Goal: Task Accomplishment & Management: Manage account settings

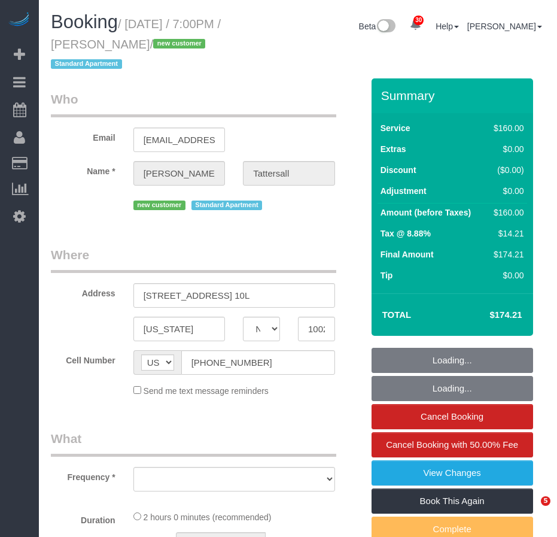
select select "NY"
select select "object:5833"
select select "string:stripe-pm_1SCOKv4VGloSiKo7cUTzvdpF"
select select "number:66"
select select "number:79"
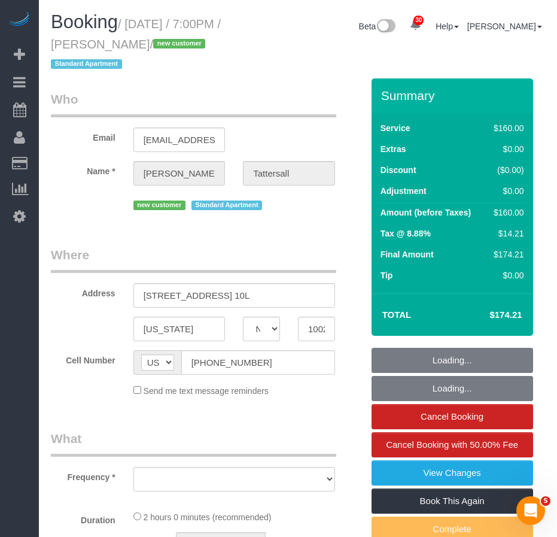
select select "number:15"
select select "number:5"
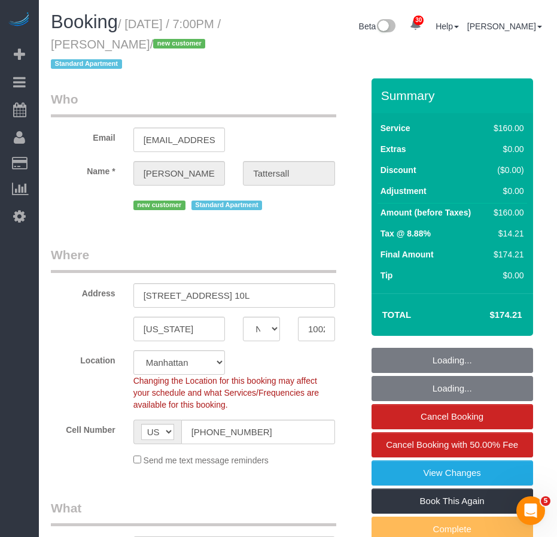
select select "spot36"
select select "object:6501"
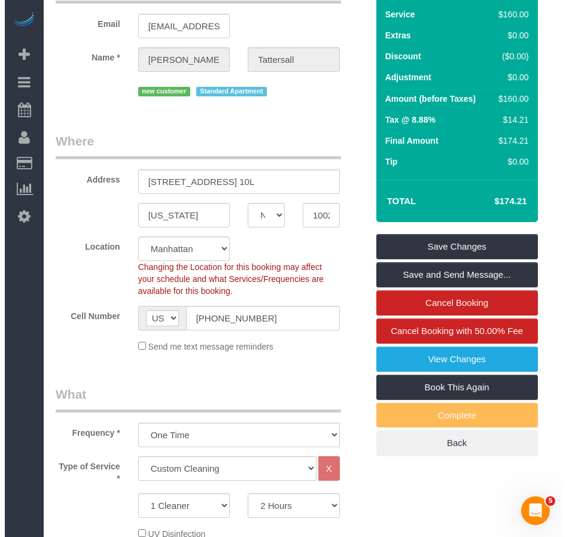
scroll to position [60, 0]
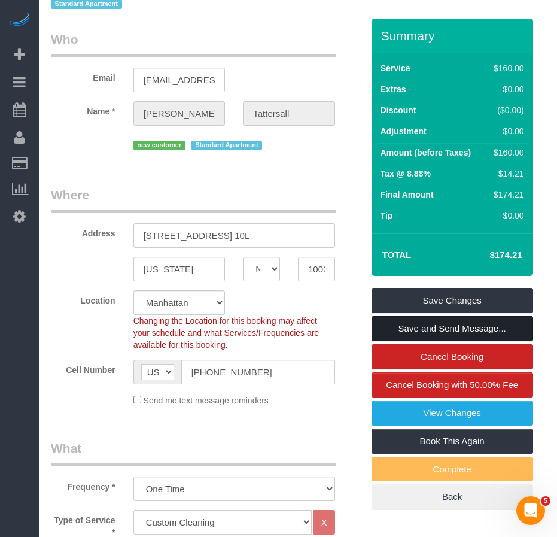
click at [394, 328] on link "Save and Send Message..." at bounding box center [451, 328] width 161 height 25
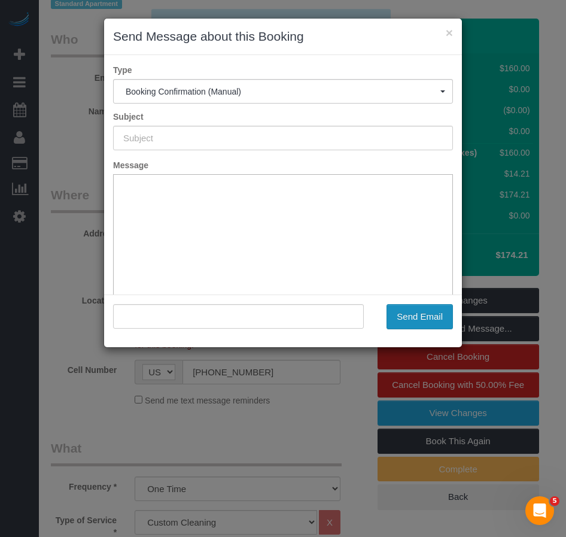
type input "Cleaning Confirmed for [DATE] 7:00pm"
type input ""[PERSON_NAME]" <[EMAIL_ADDRESS][DOMAIN_NAME]>"
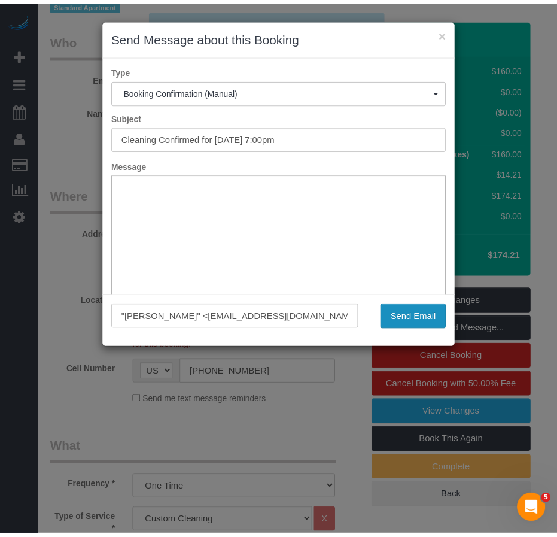
scroll to position [0, 0]
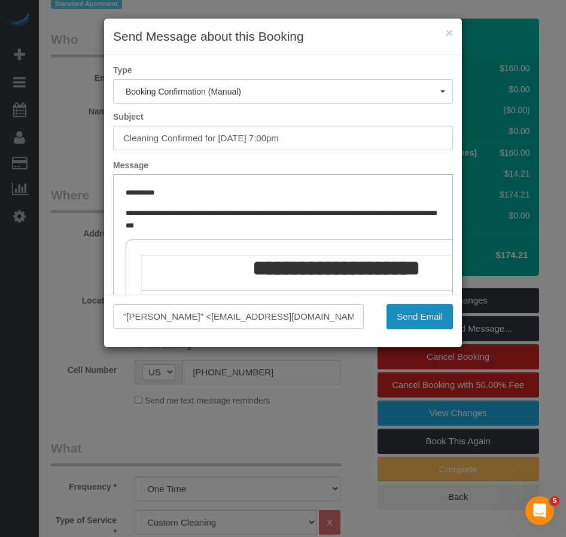
click at [424, 315] on button "Send Email" at bounding box center [419, 316] width 66 height 25
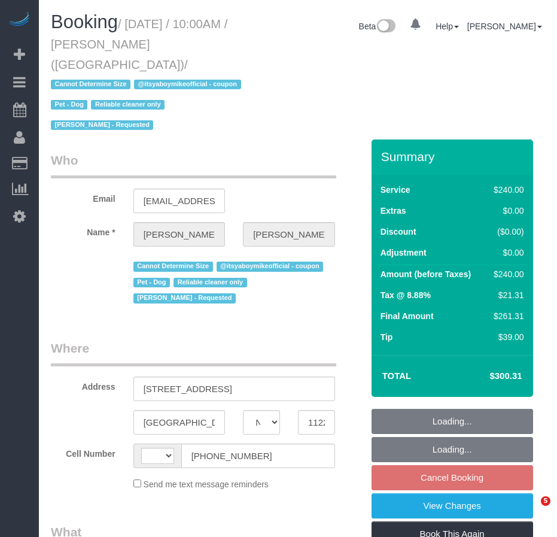
select select "NY"
select select "object:601"
select select "number:89"
select select "number:90"
select select "number:13"
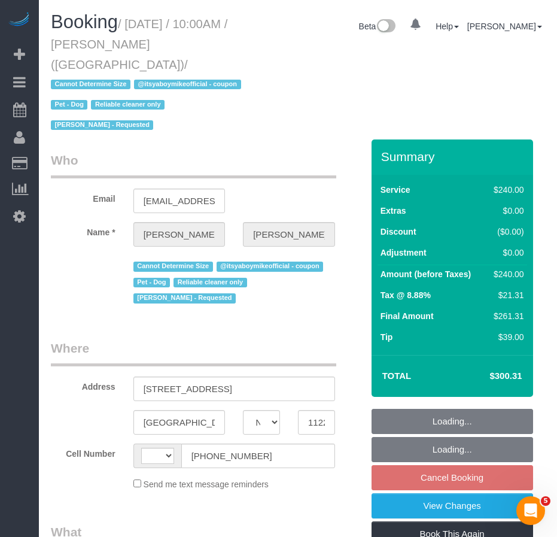
select select "number:5"
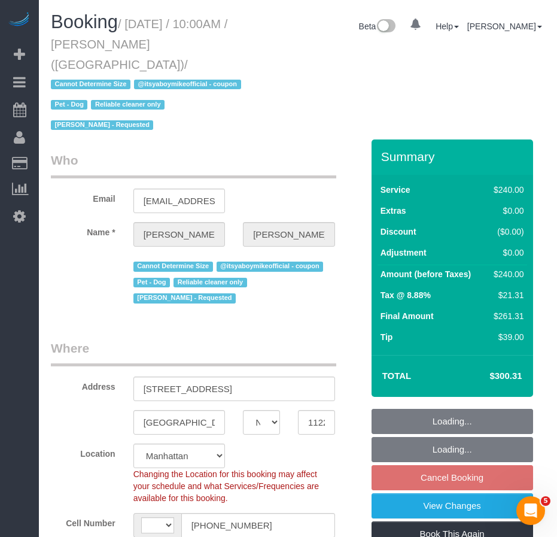
select select "object:833"
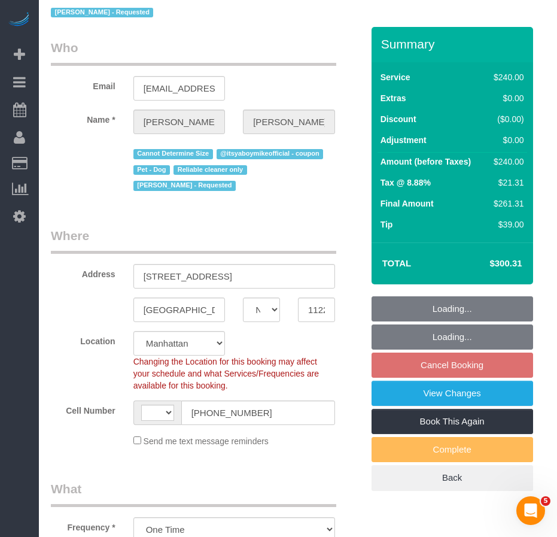
select select "string:US"
select select "180"
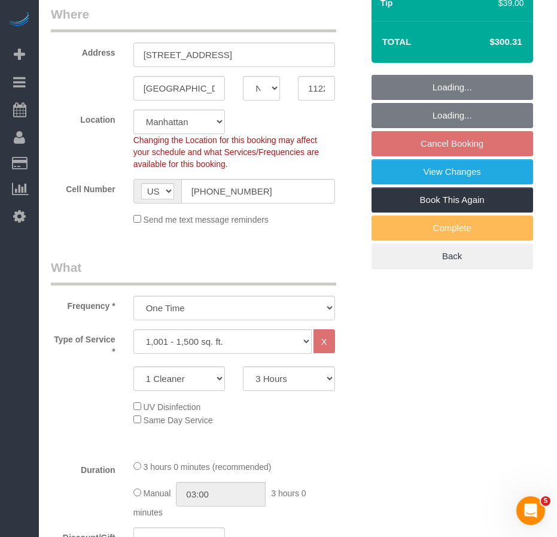
select select "spot3"
select select "string:stripe-pm_1QP4kw4VGloSiKo7GlpLBsIX"
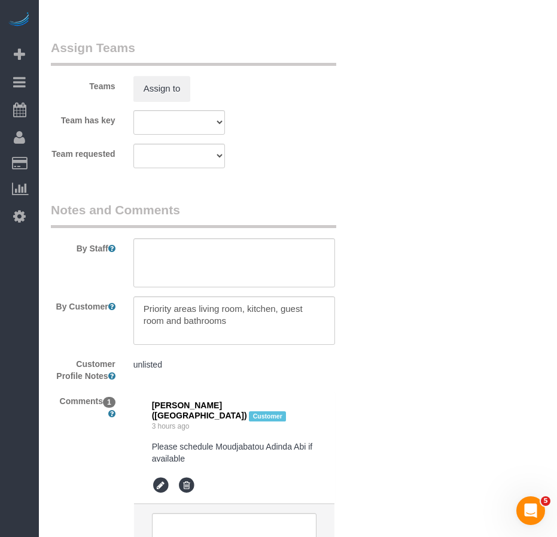
scroll to position [1435, 0]
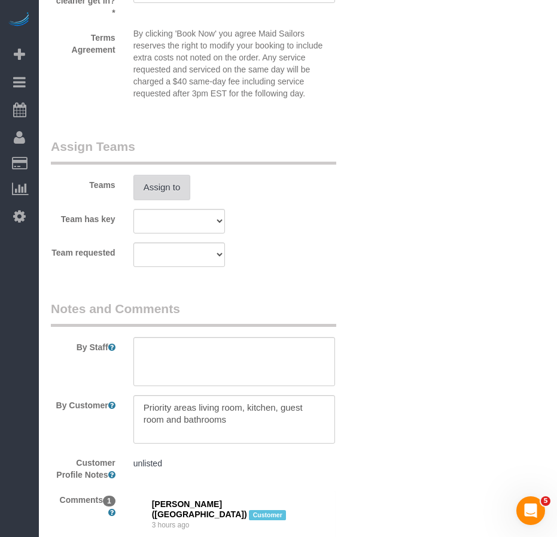
click at [169, 184] on button "Assign to" at bounding box center [161, 187] width 57 height 25
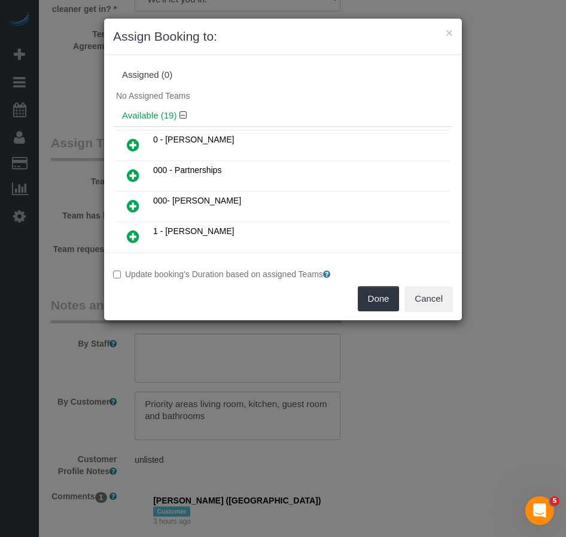
scroll to position [1913, 0]
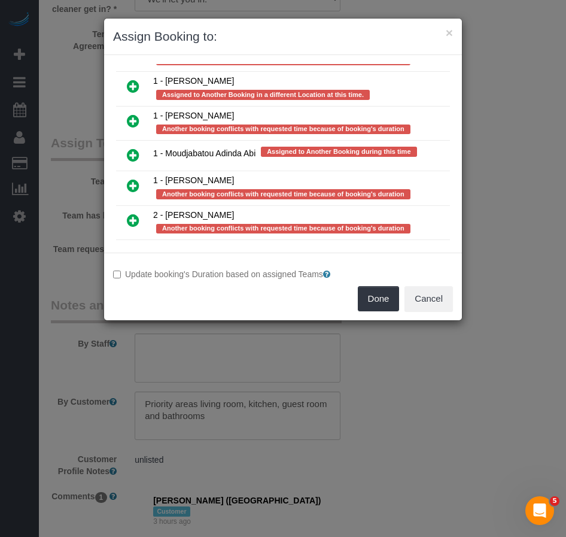
click at [308, 161] on td "1 - Moudjabatou Adinda Abi Assigned to Another Booking during this time" at bounding box center [300, 156] width 300 height 31
click at [437, 295] on button "Cancel" at bounding box center [428, 298] width 48 height 25
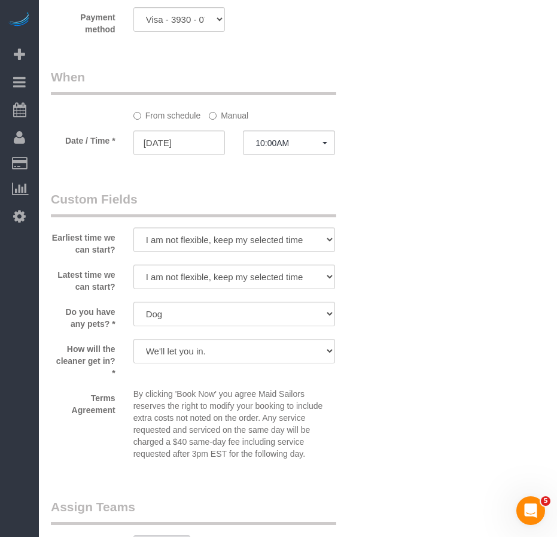
scroll to position [1017, 0]
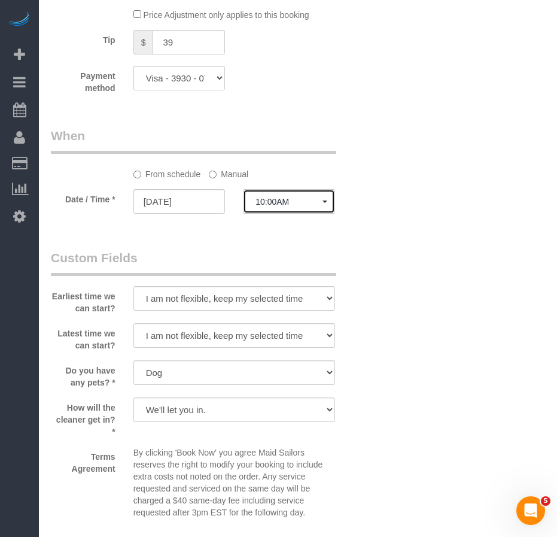
click at [310, 204] on span "10:00AM" at bounding box center [288, 202] width 67 height 10
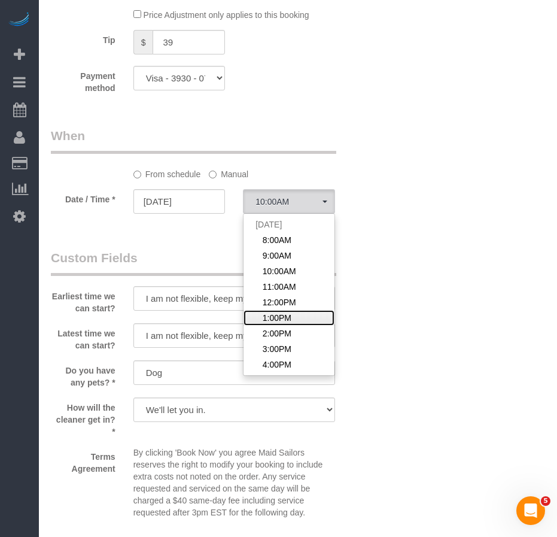
click at [286, 317] on span "1:00PM" at bounding box center [277, 318] width 29 height 12
select select "spot6"
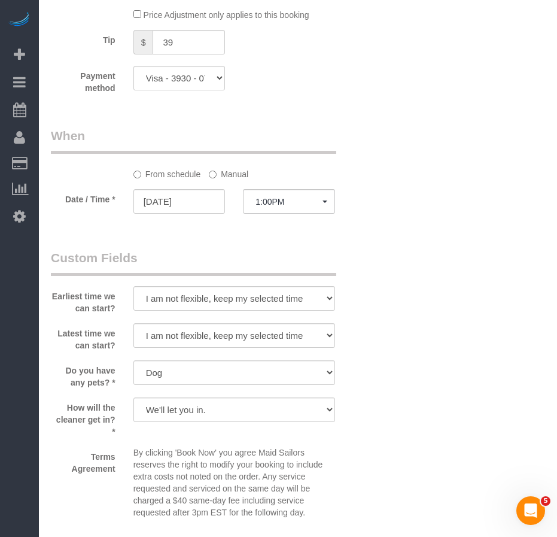
click at [446, 340] on div "Who Email danpfeffer@u.northwestern.edu Name * Dan Pfeffer Cannot Determine Siz…" at bounding box center [298, 122] width 494 height 1999
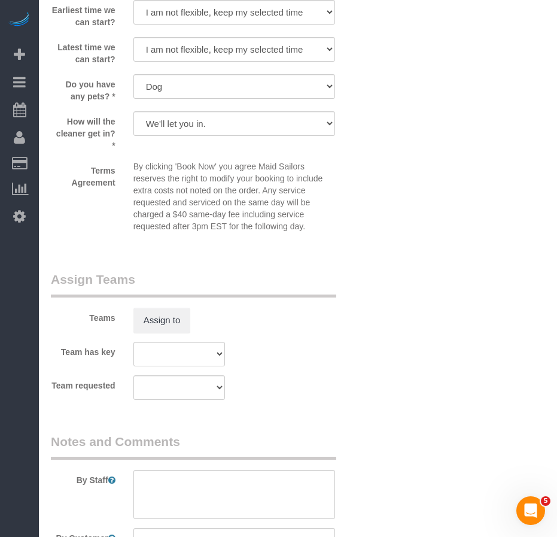
scroll to position [1435, 0]
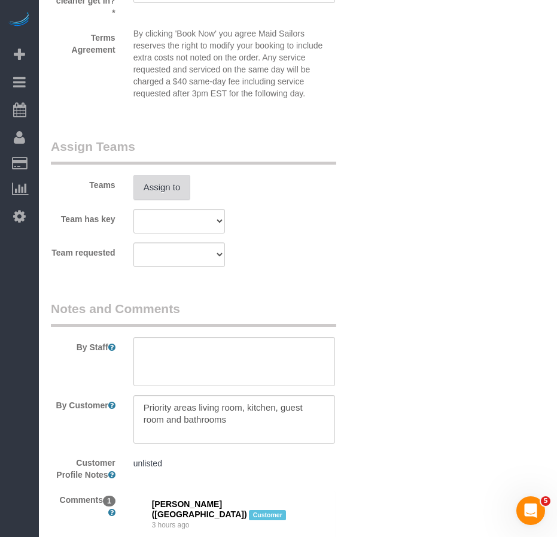
click at [175, 190] on button "Assign to" at bounding box center [161, 187] width 57 height 25
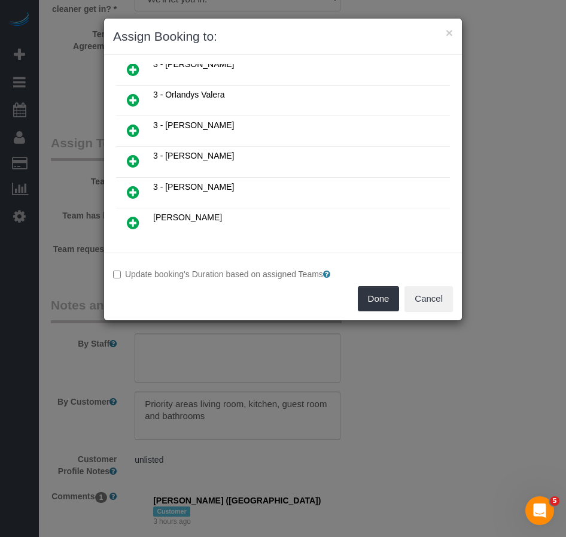
scroll to position [292, 0]
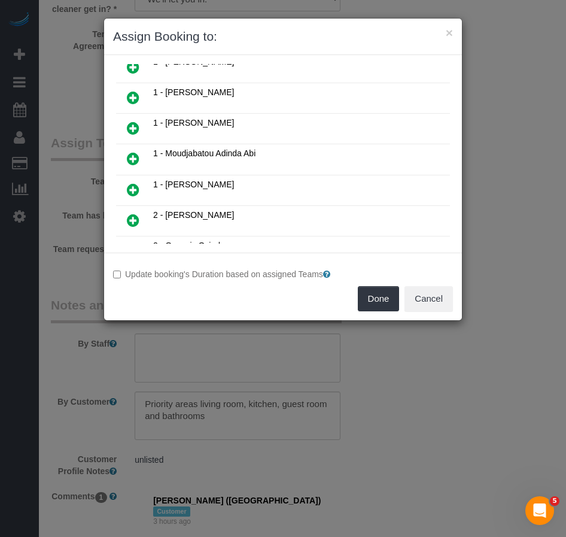
click at [133, 161] on icon at bounding box center [133, 158] width 13 height 14
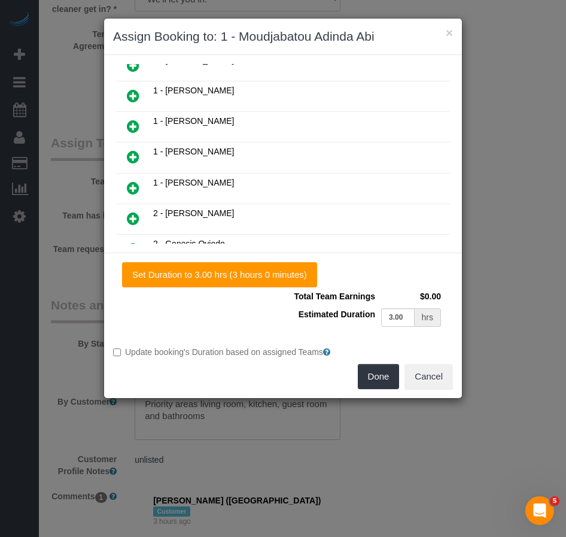
scroll to position [321, 0]
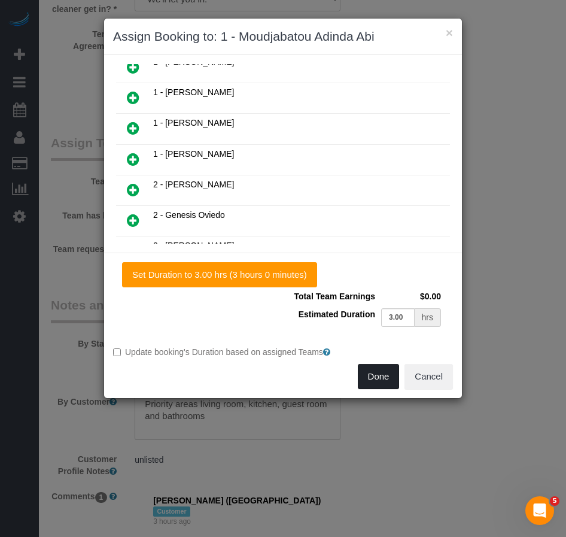
click at [376, 380] on button "Done" at bounding box center [379, 376] width 42 height 25
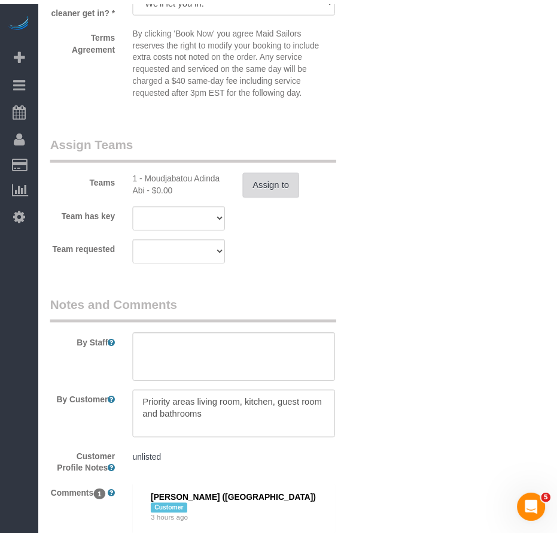
scroll to position [1435, 0]
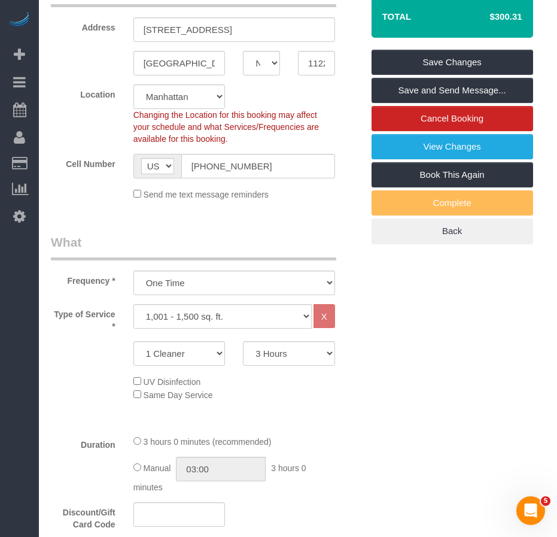
scroll to position [179, 0]
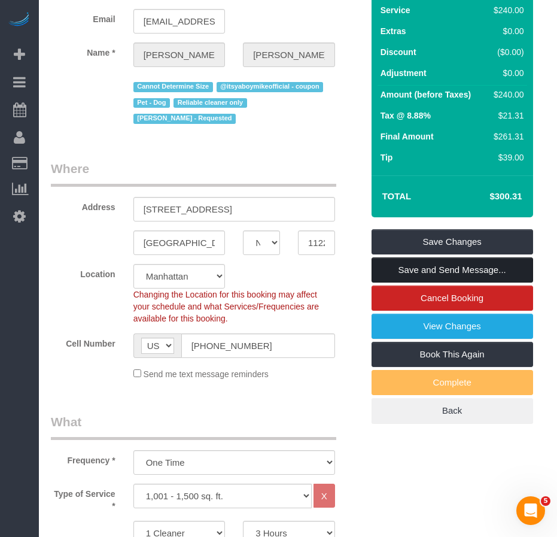
click at [405, 265] on link "Save and Send Message..." at bounding box center [451, 269] width 161 height 25
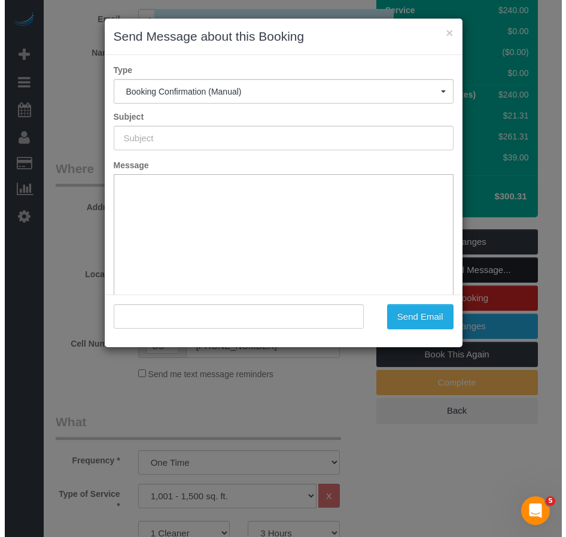
scroll to position [159, 0]
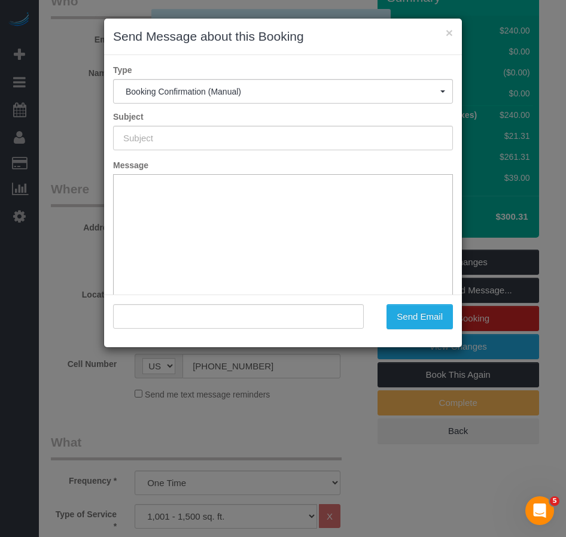
type input "Cleaning Confirmed for 10/03/2025 at 1:00pm"
type input ""Dan Pfeffer" <danpfeffer@u.northwestern.edu>"
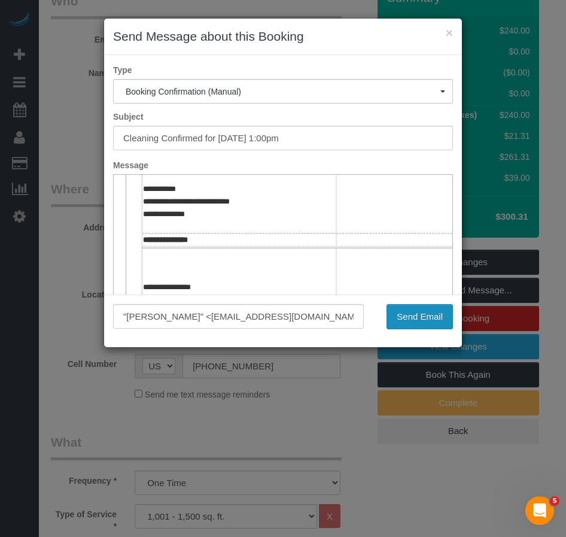
scroll to position [179, 0]
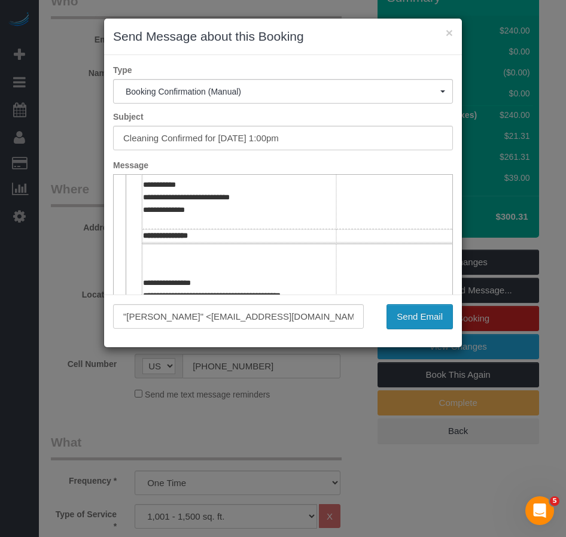
drag, startPoint x: 407, startPoint y: 319, endPoint x: 304, endPoint y: 99, distance: 242.7
click at [407, 318] on button "Send Email" at bounding box center [419, 316] width 66 height 25
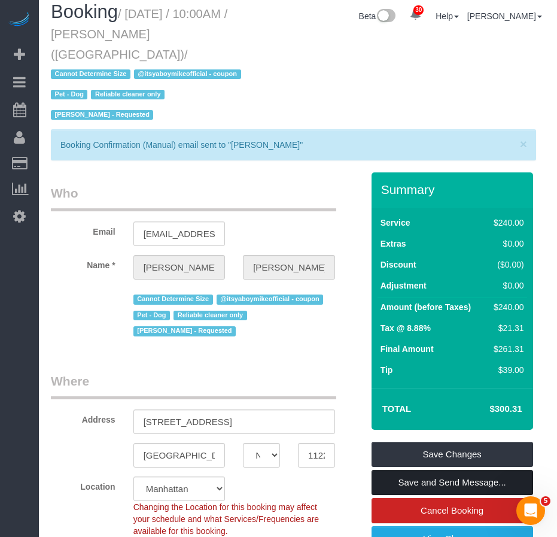
scroll to position [0, 0]
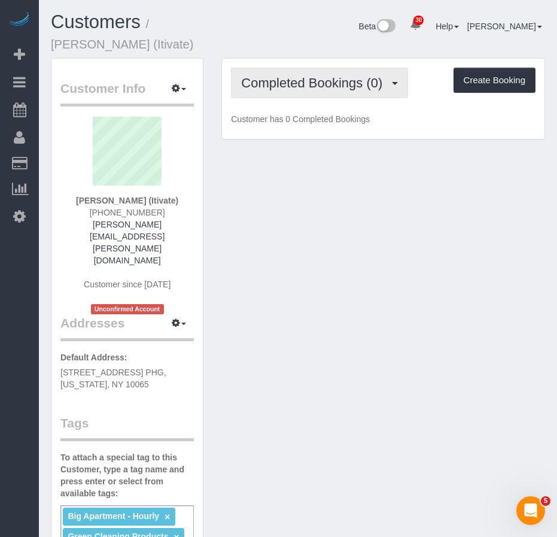
click at [307, 85] on span "Completed Bookings (0)" at bounding box center [314, 82] width 147 height 15
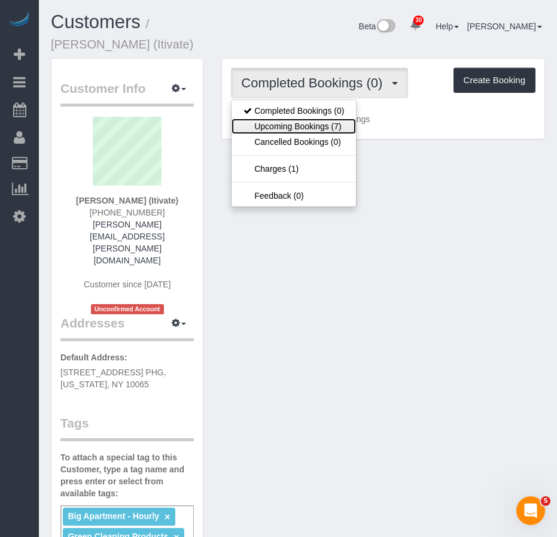
click at [299, 121] on link "Upcoming Bookings (7)" at bounding box center [293, 126] width 124 height 16
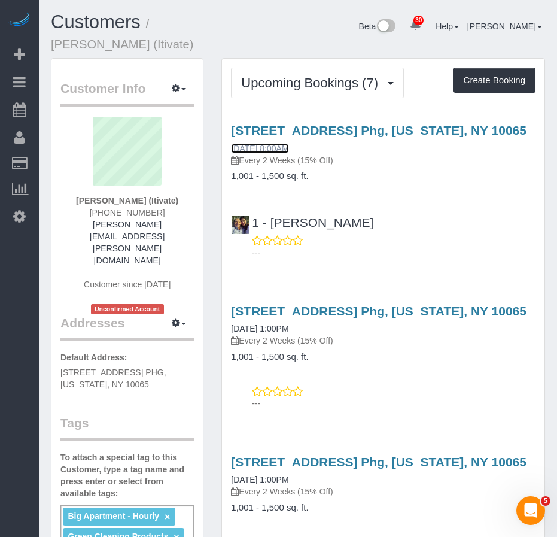
click at [270, 148] on link "10/02/2025 8:00AM" at bounding box center [259, 149] width 57 height 10
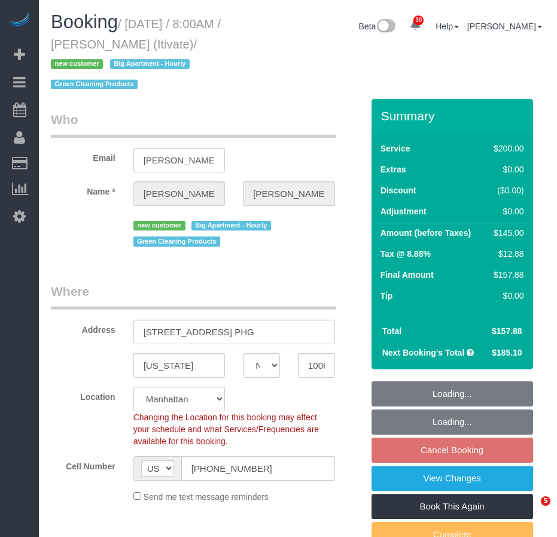
select select "NY"
select select "number:89"
select select "number:90"
select select "number:15"
select select "number:6"
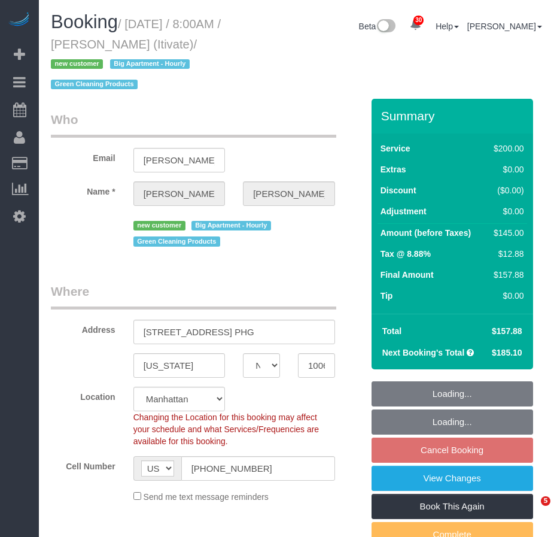
select select "object:1449"
select select "150"
select select "spot1"
select select "NY"
select select "150"
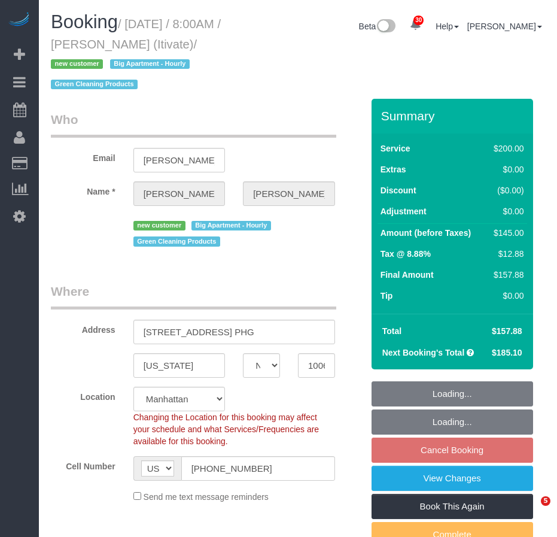
select select "spot1"
select select "number:89"
select select "number:90"
select select "number:15"
select select "number:6"
